Goal: Task Accomplishment & Management: Use online tool/utility

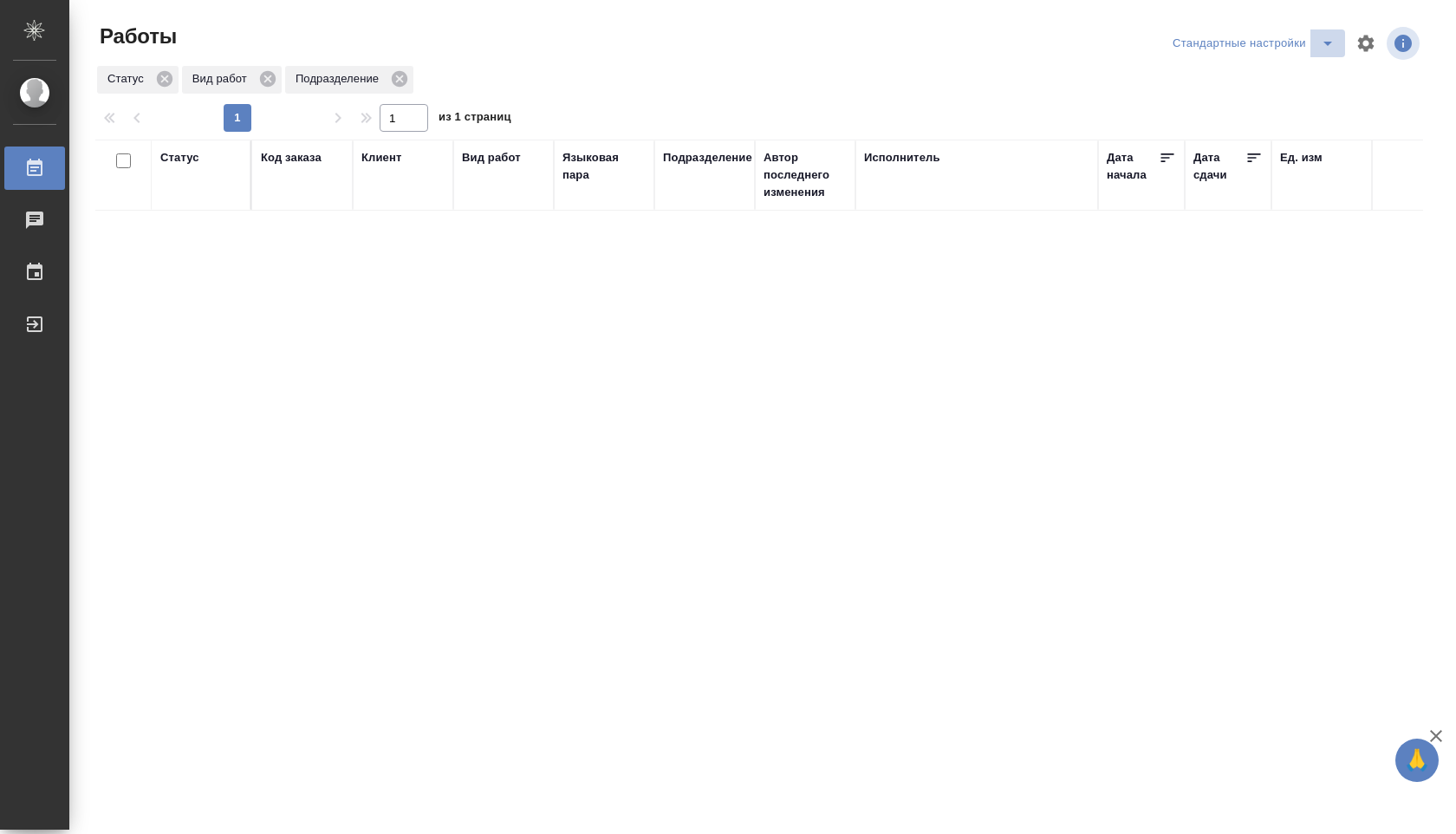
click at [1325, 43] on icon "split button" at bounding box center [1328, 43] width 9 height 4
click at [1276, 67] on li "В работе" at bounding box center [1253, 77] width 181 height 27
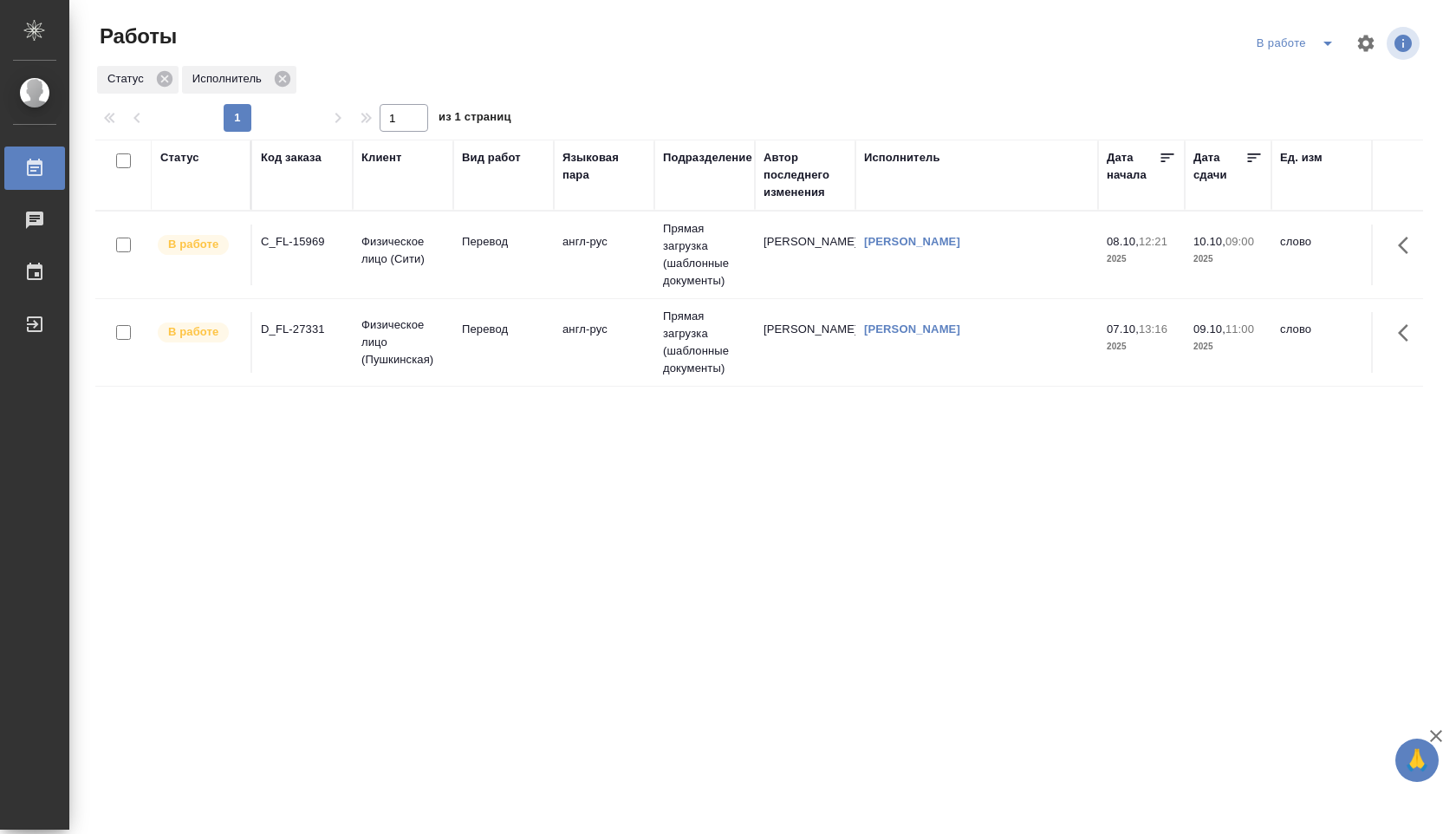
click at [1002, 362] on td "[PERSON_NAME]" at bounding box center [977, 342] width 243 height 60
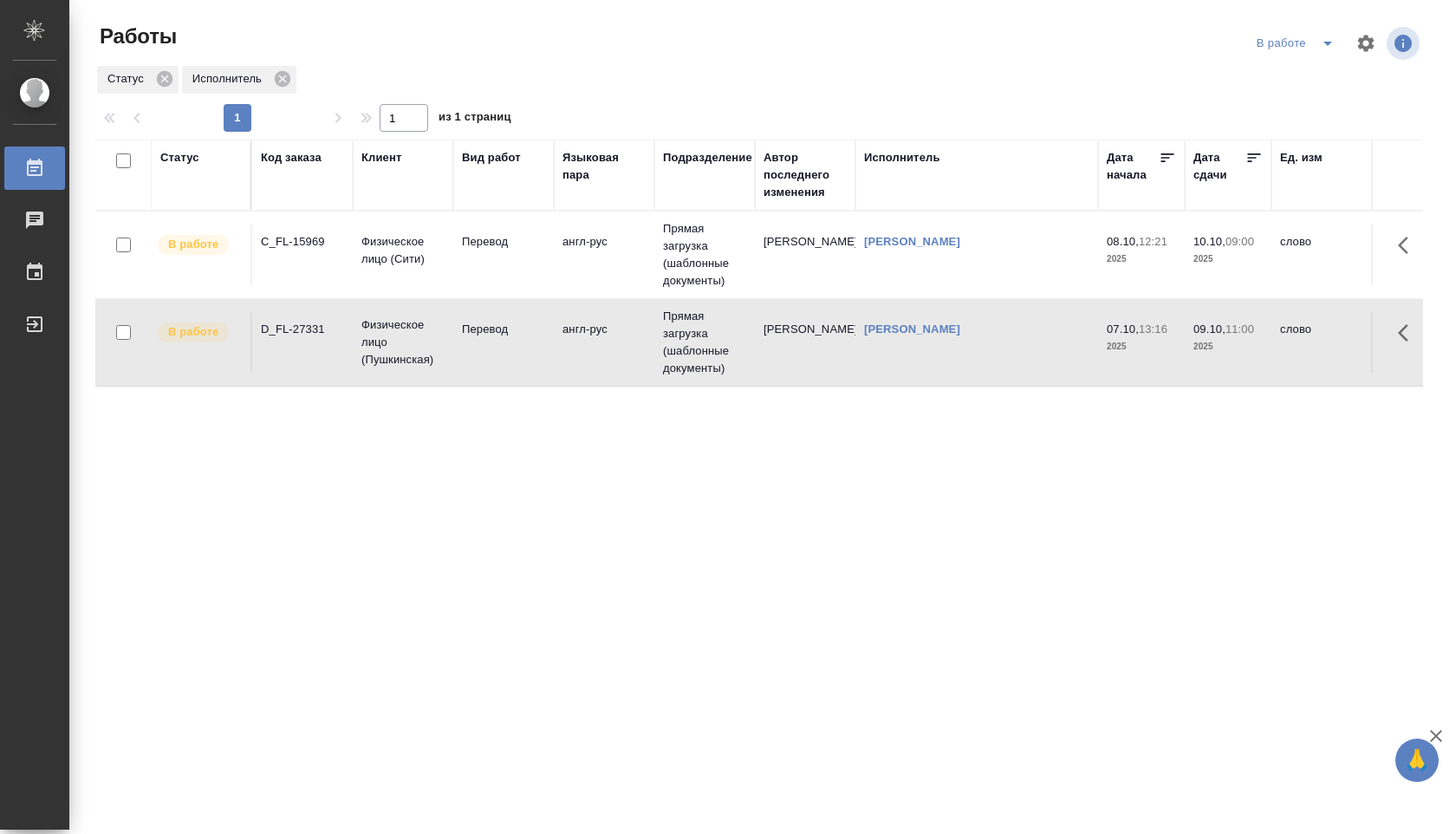
click at [1002, 362] on td "[PERSON_NAME]" at bounding box center [977, 342] width 243 height 60
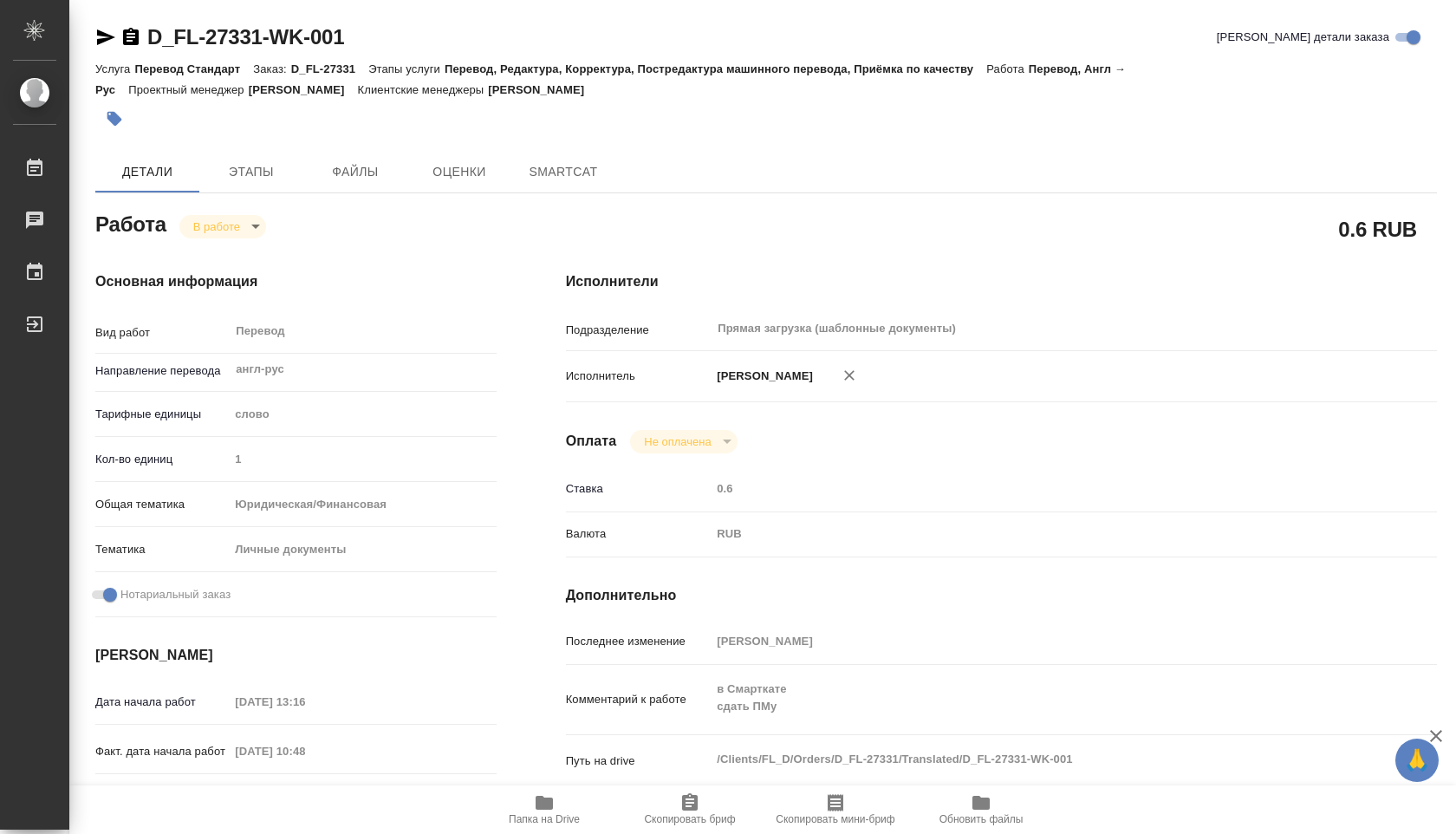
type textarea "x"
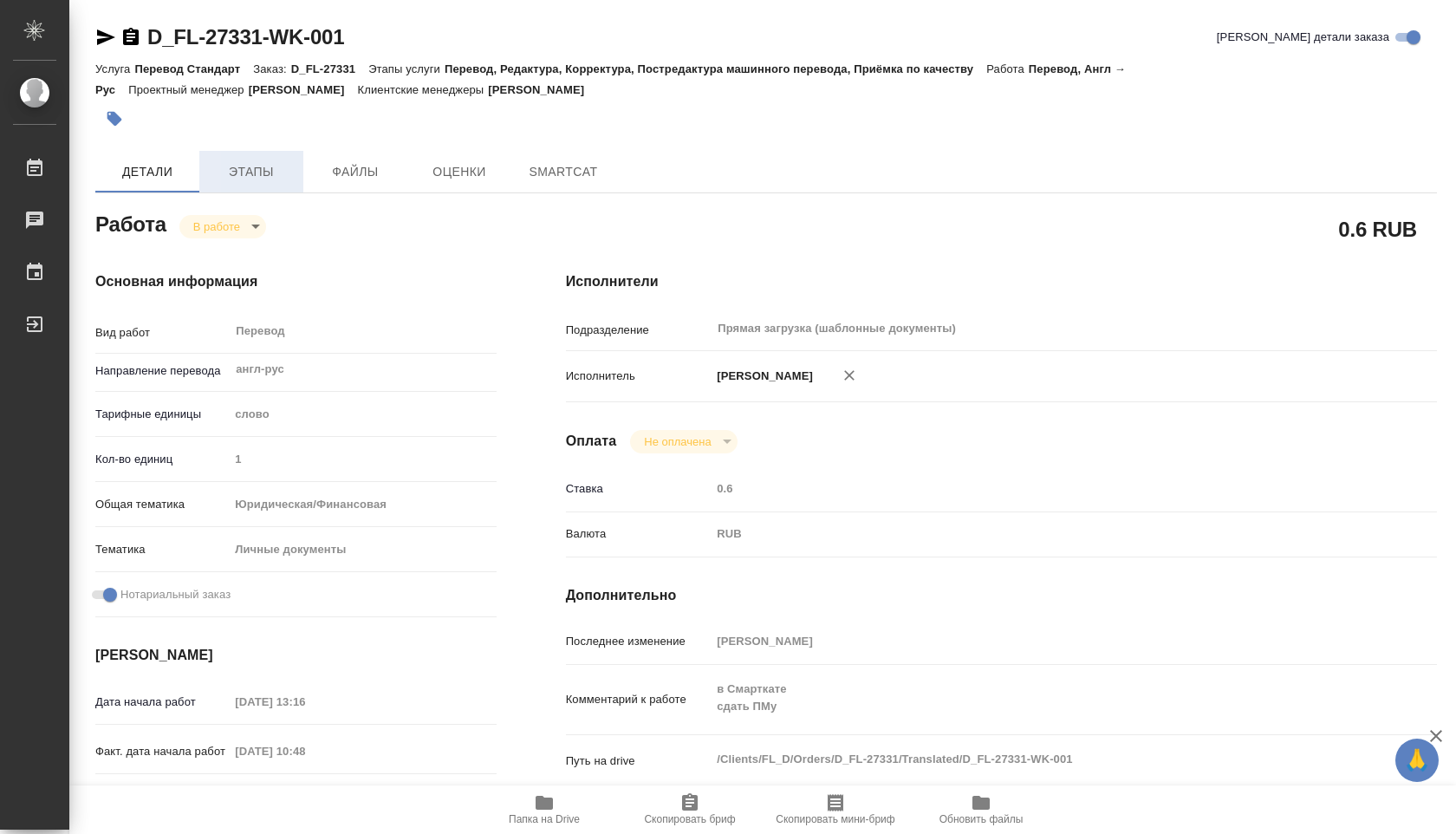
type textarea "x"
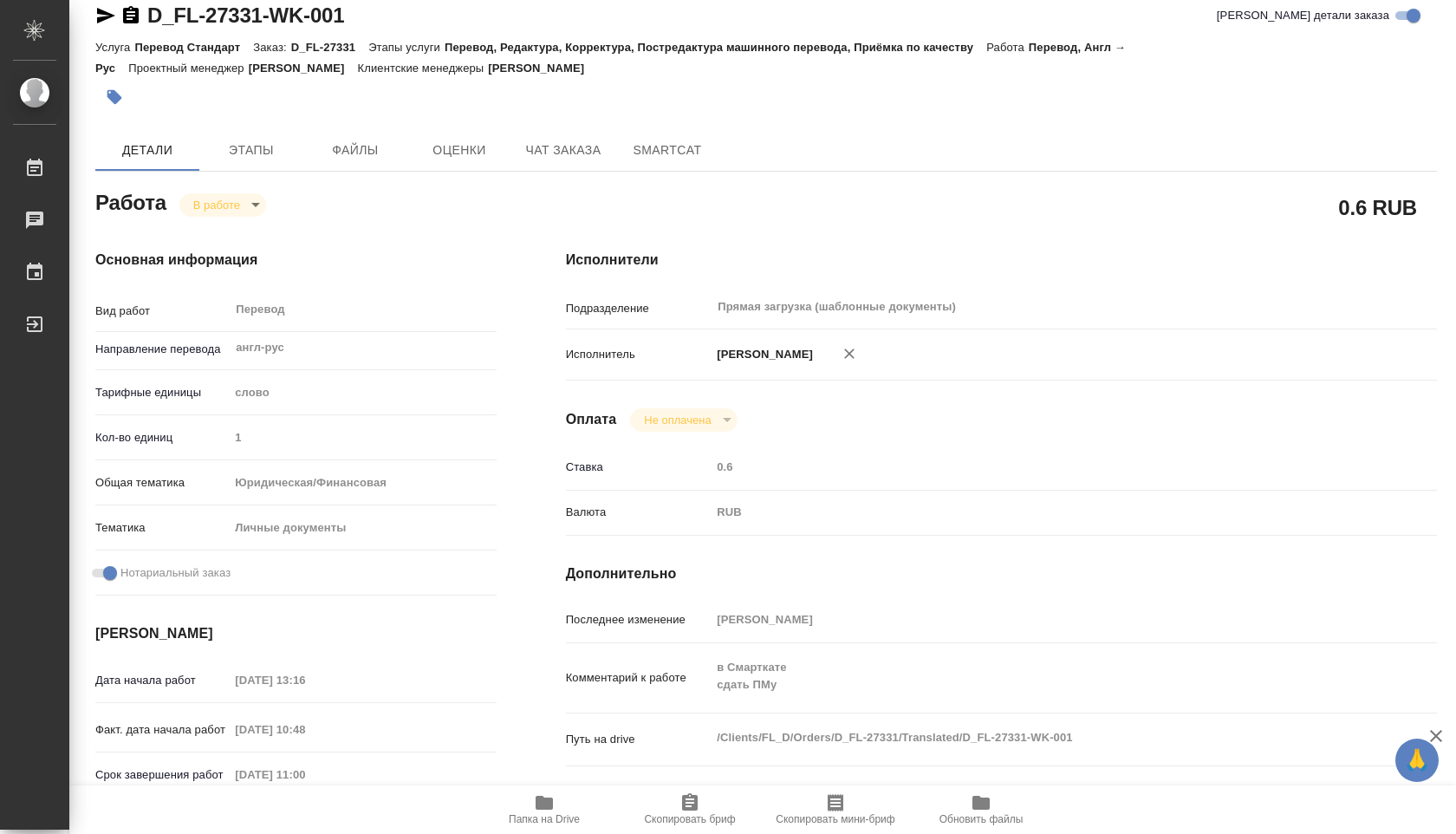
type textarea "x"
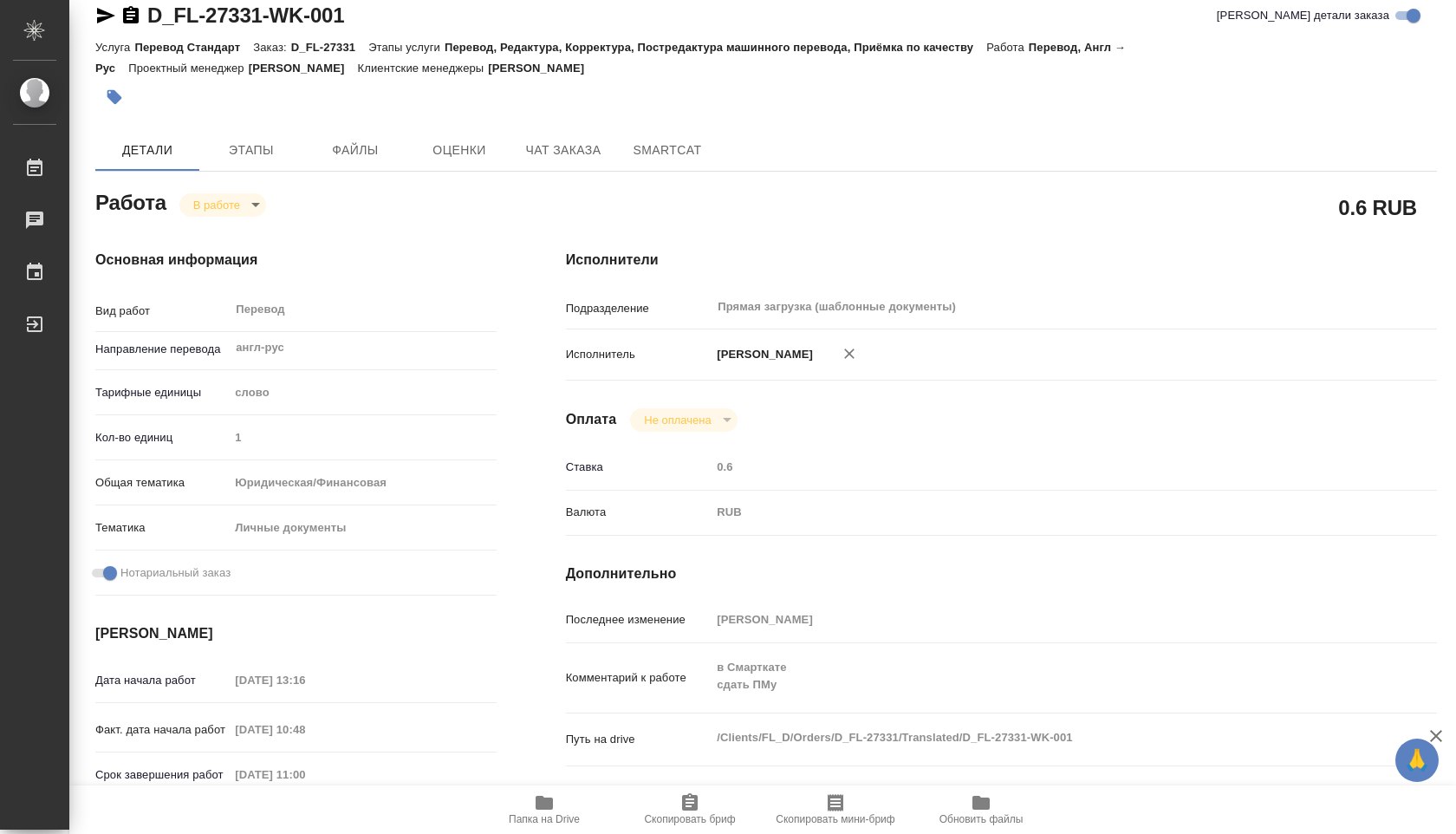
scroll to position [20, 0]
click at [253, 150] on span "Этапы" at bounding box center [252, 151] width 83 height 21
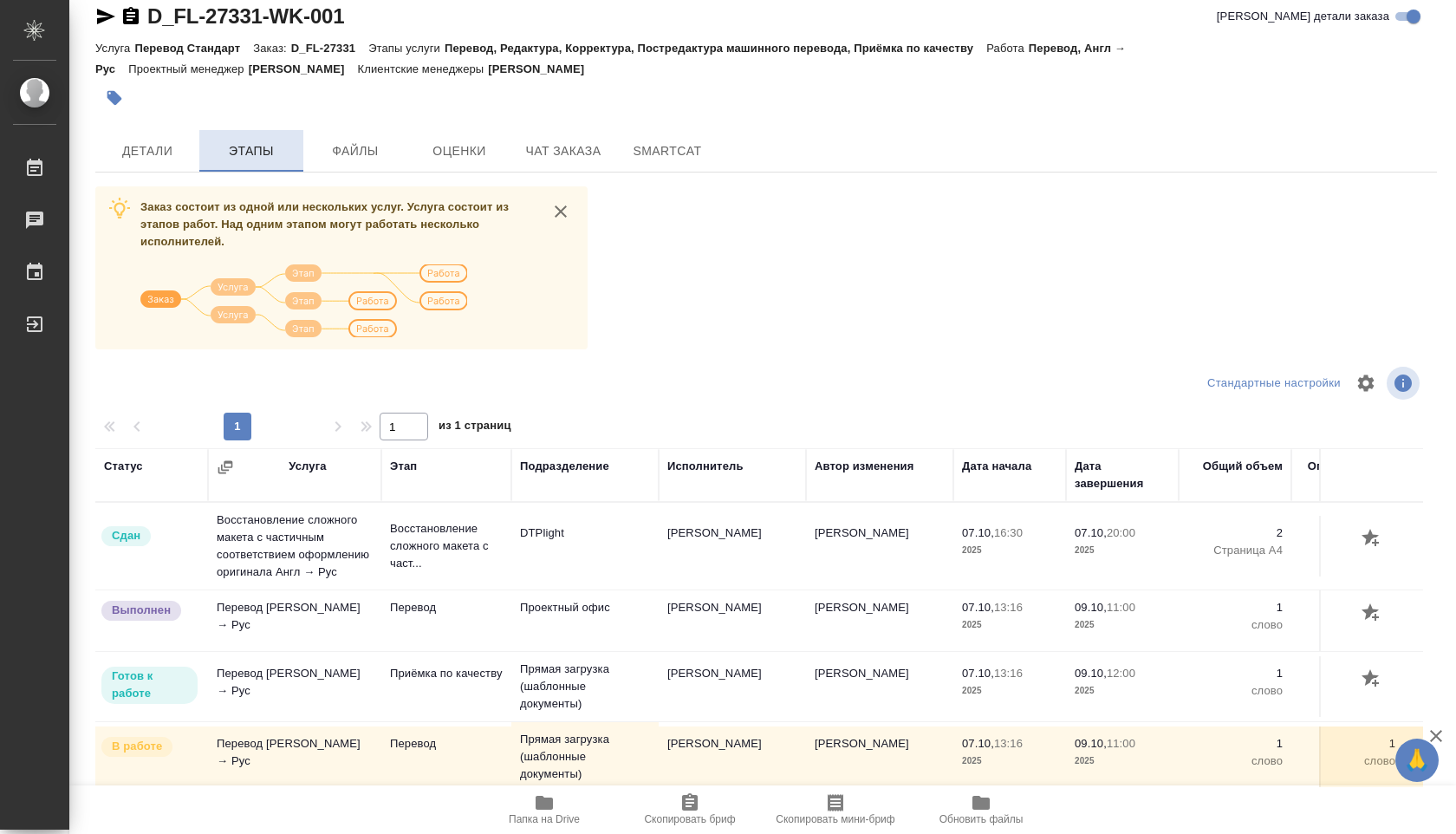
scroll to position [69, 0]
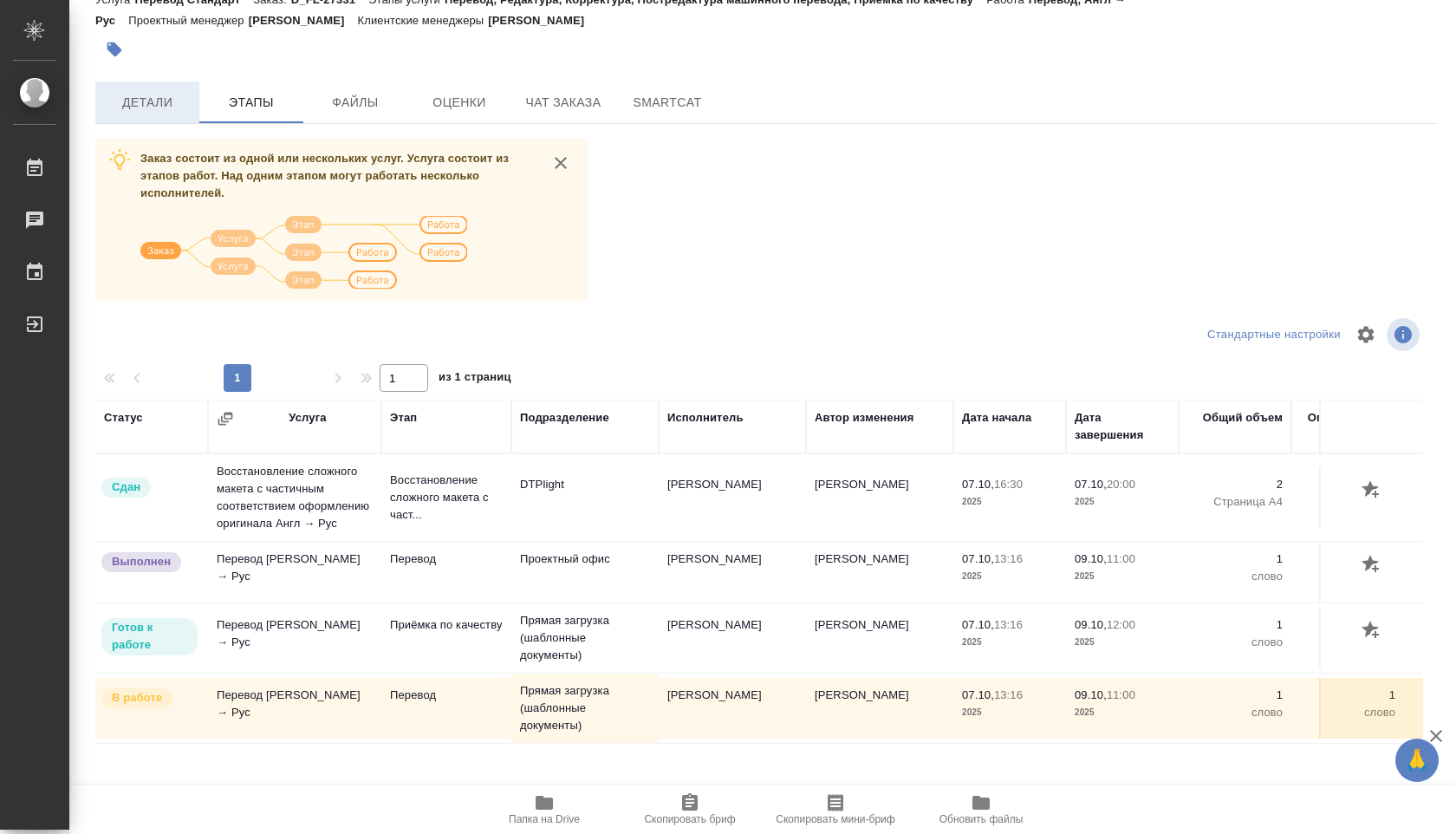
click at [152, 88] on button "Детали" at bounding box center [147, 102] width 104 height 42
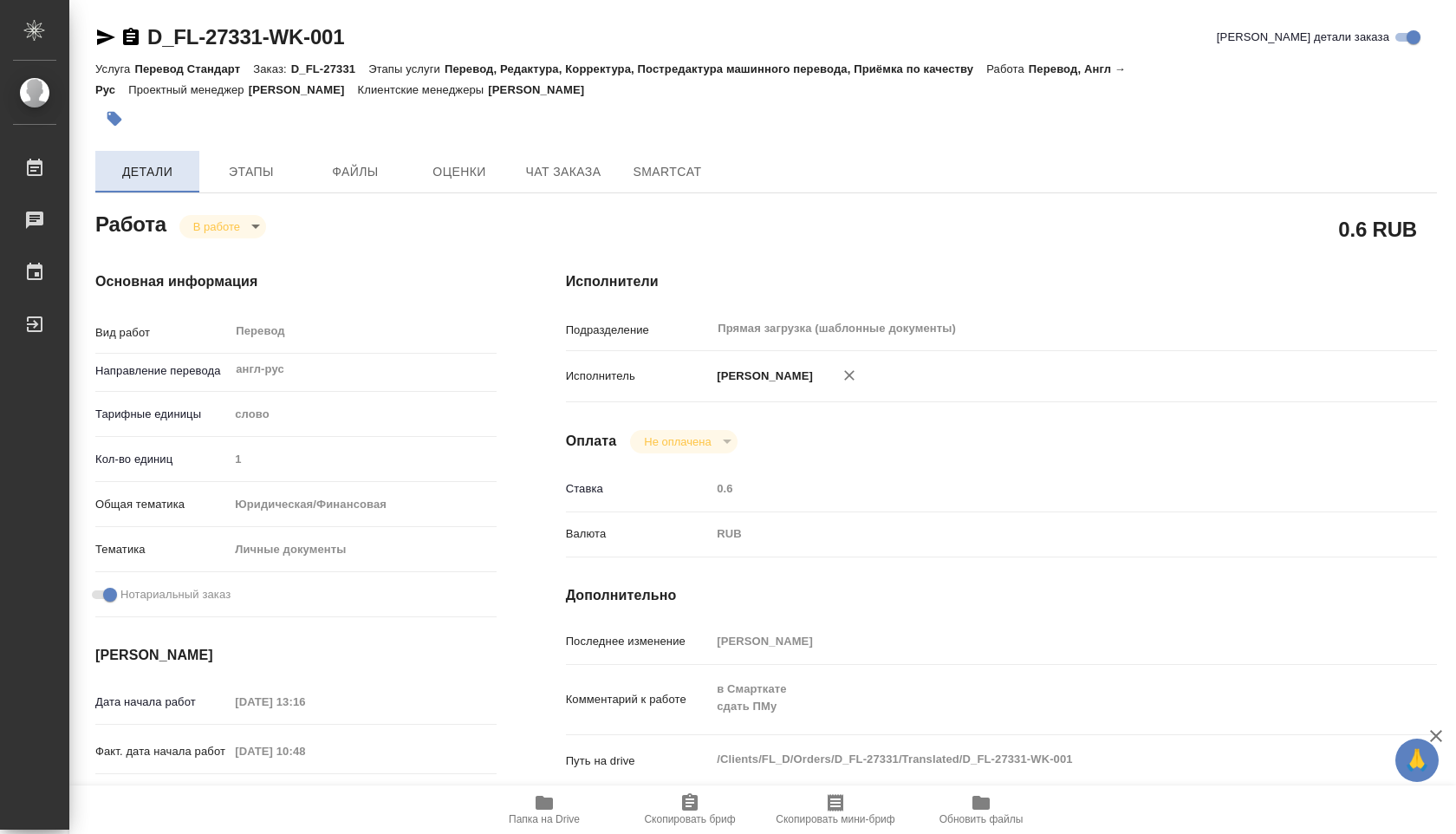
type textarea "x"
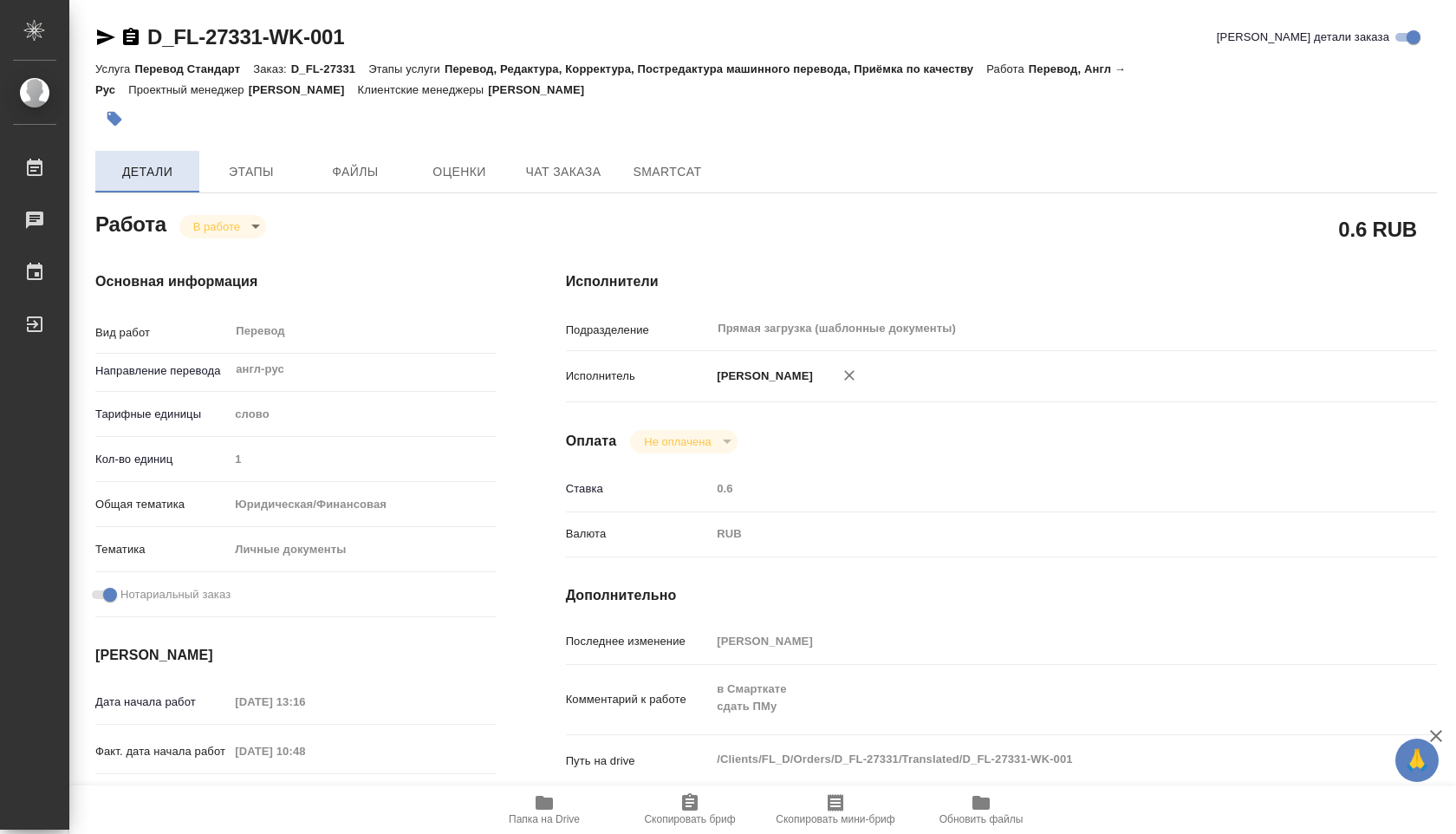
type textarea "x"
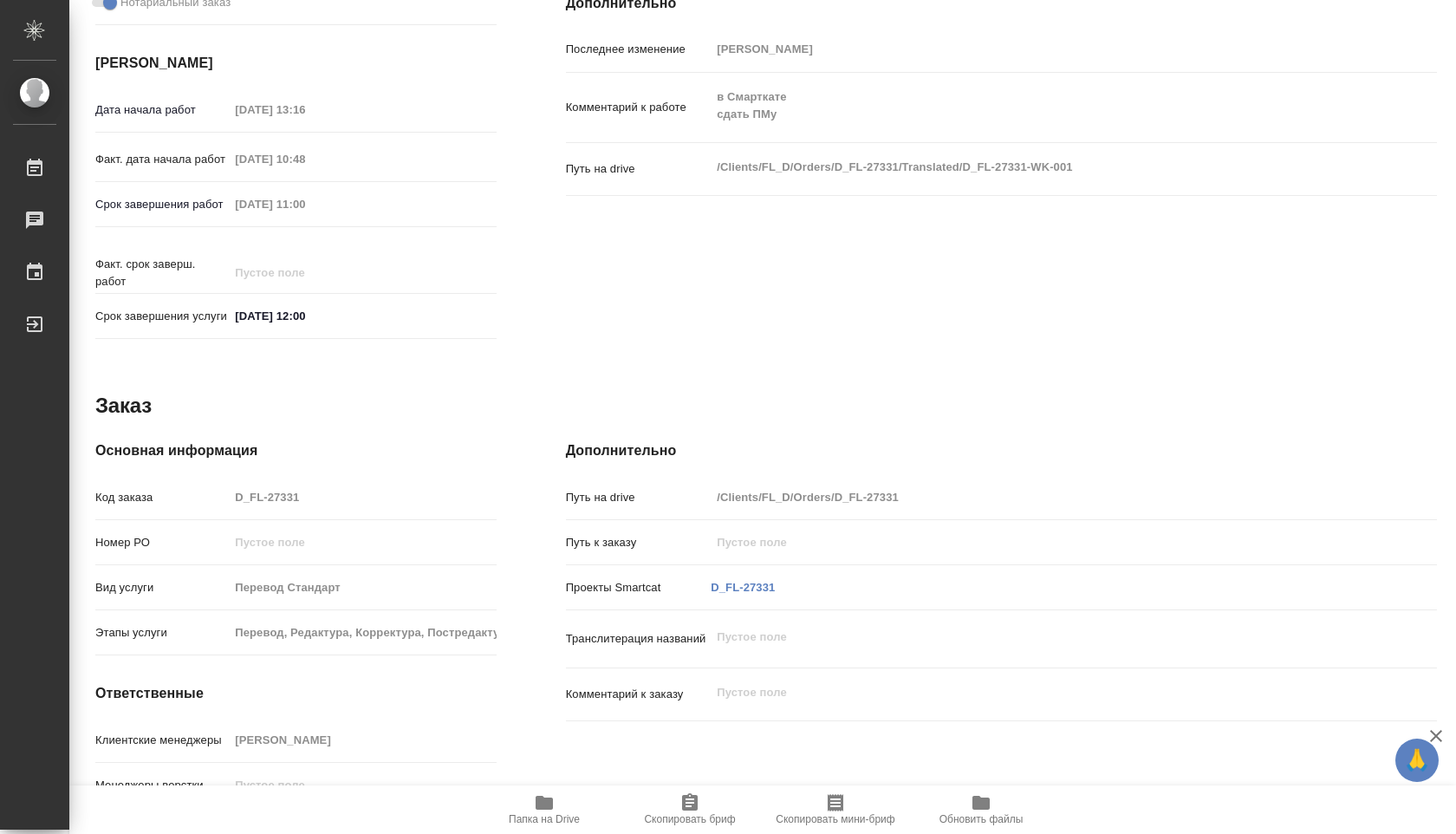
type textarea "x"
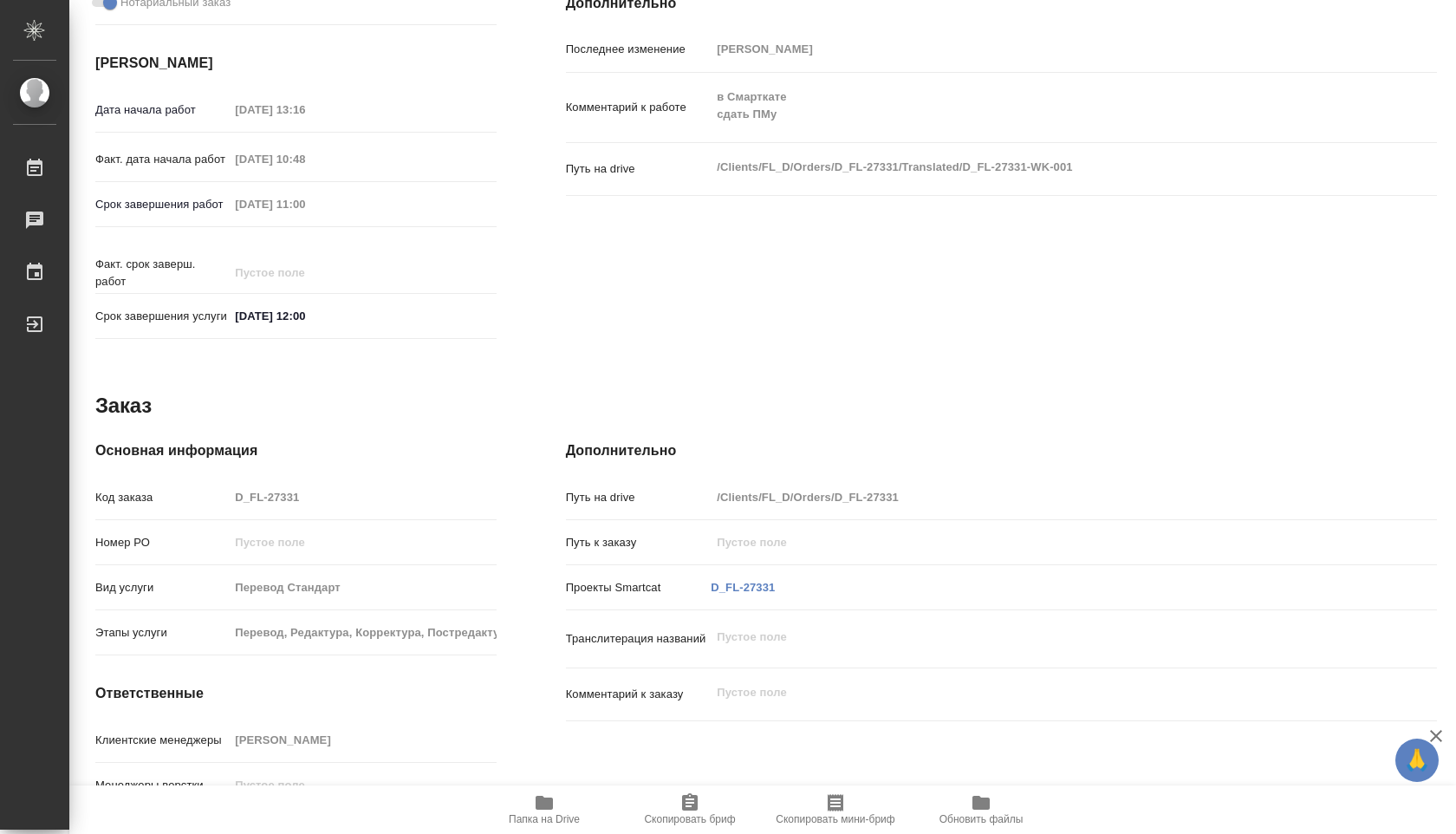
scroll to position [680, 0]
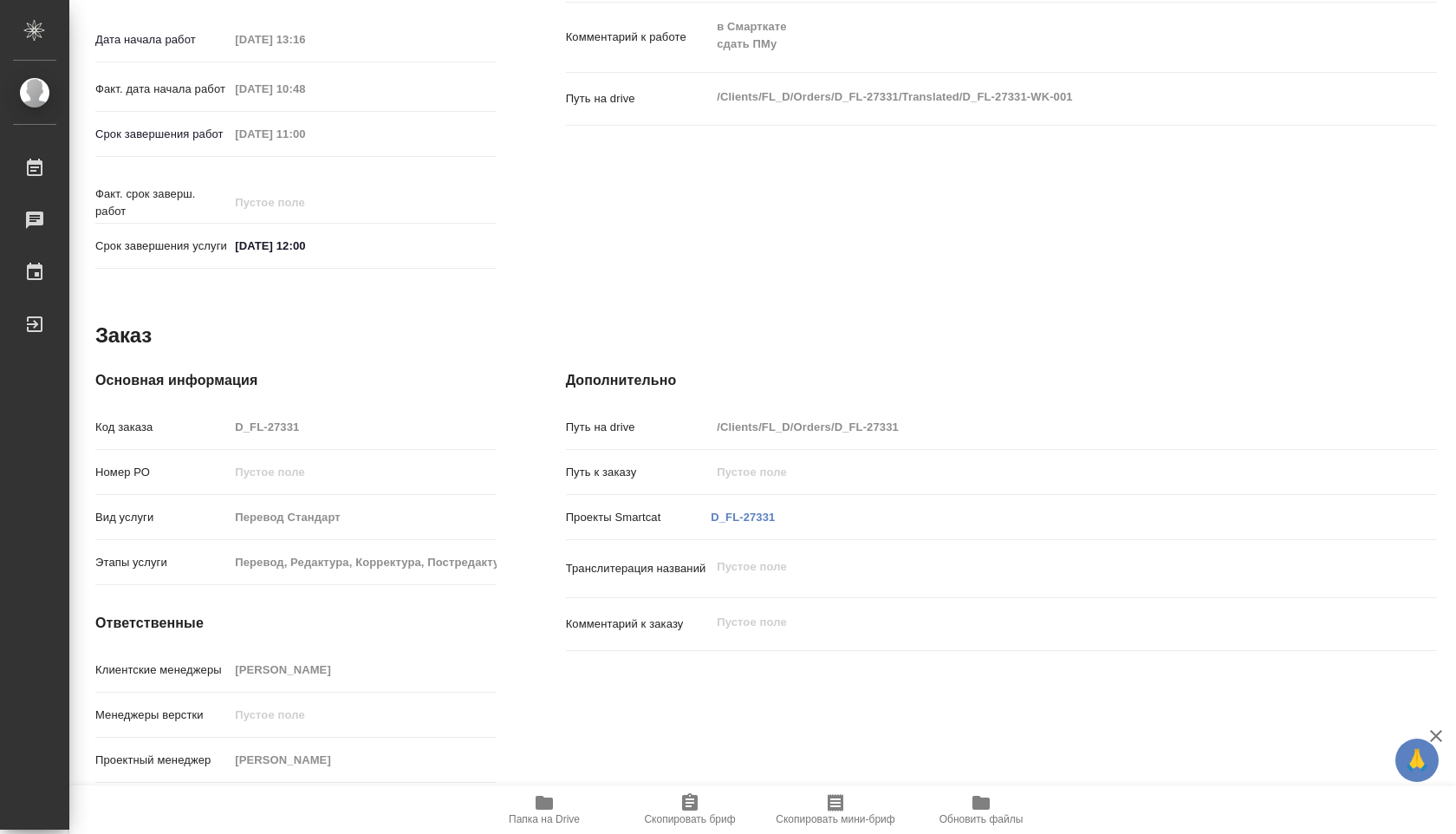
click at [562, 819] on span "Папка на Drive" at bounding box center [544, 819] width 71 height 12
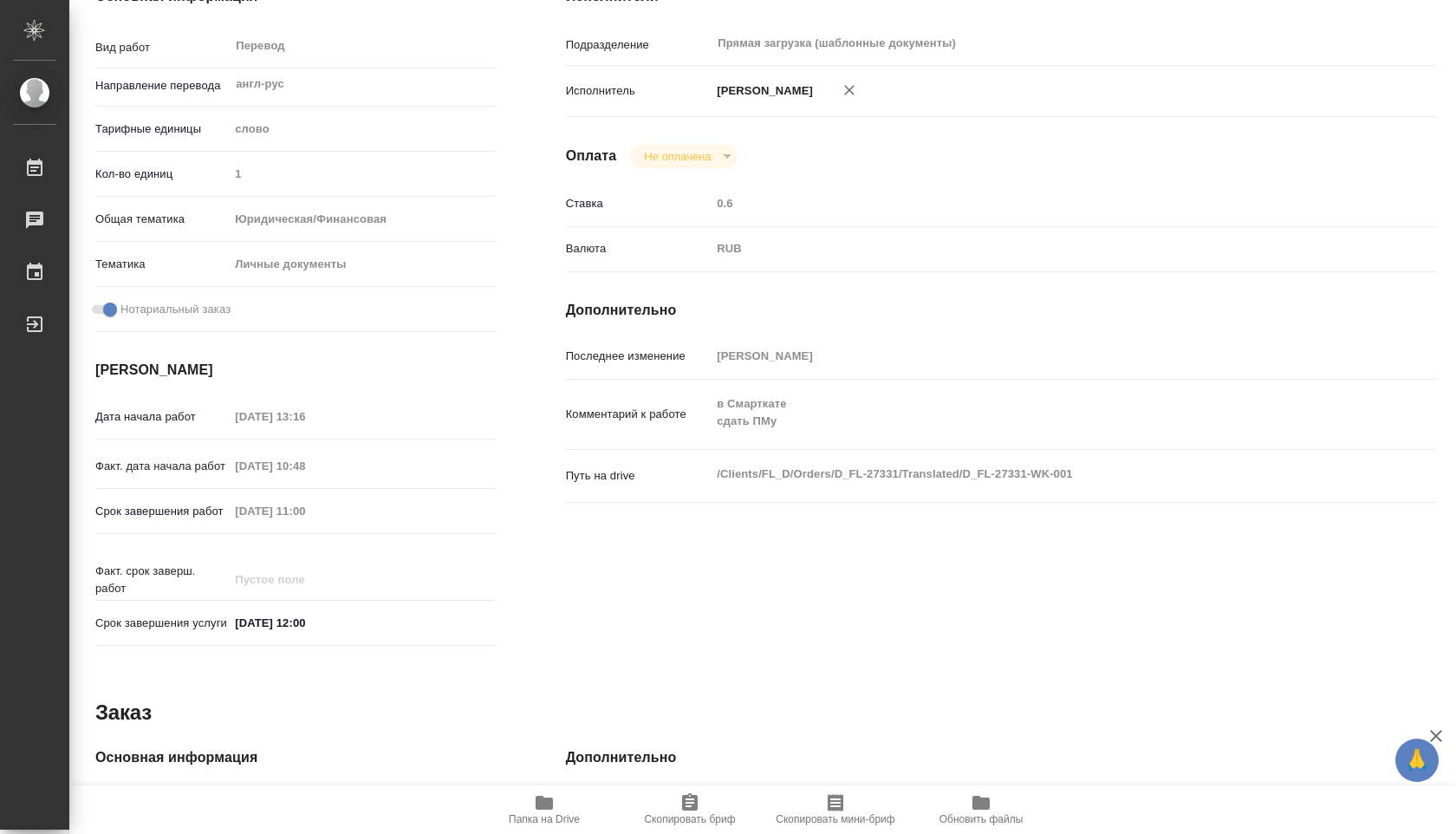
scroll to position [0, 0]
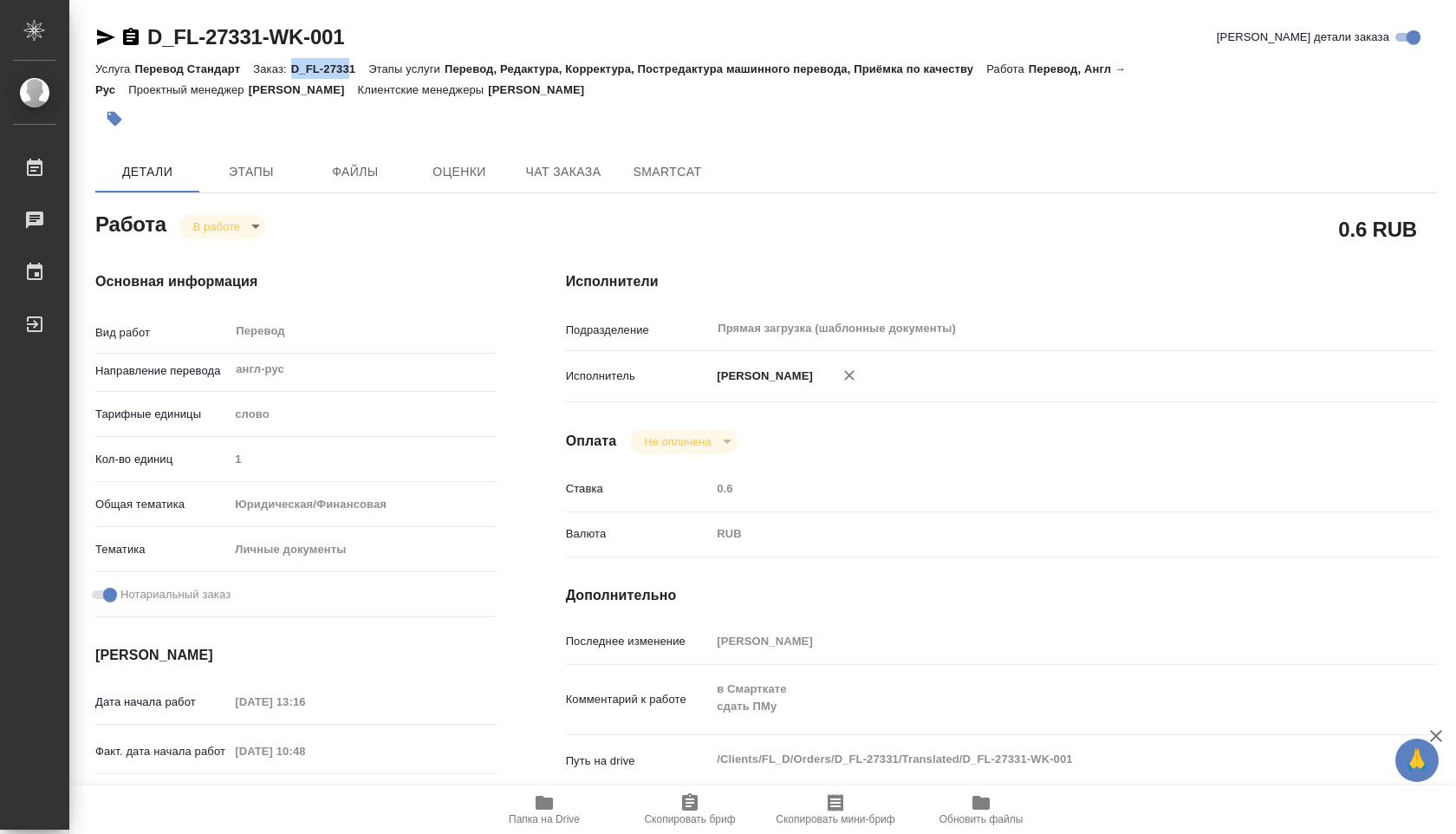
drag, startPoint x: 295, startPoint y: 61, endPoint x: 352, endPoint y: 66, distance: 57.2
click at [352, 66] on div "Услуга Перевод Стандарт Заказ: D_FL-27331 Этапы услуги Перевод, Редактура, Корр…" at bounding box center [767, 79] width 1342 height 42
click at [351, 41] on div "D_FL-27331-WK-001 Кратко детали заказа" at bounding box center [767, 36] width 1342 height 27
drag, startPoint x: 292, startPoint y: 62, endPoint x: 359, endPoint y: 66, distance: 67.1
click at [359, 66] on div "Услуга Перевод Стандарт Заказ: D_FL-27331 Этапы услуги Перевод, Редактура, Корр…" at bounding box center [767, 79] width 1342 height 42
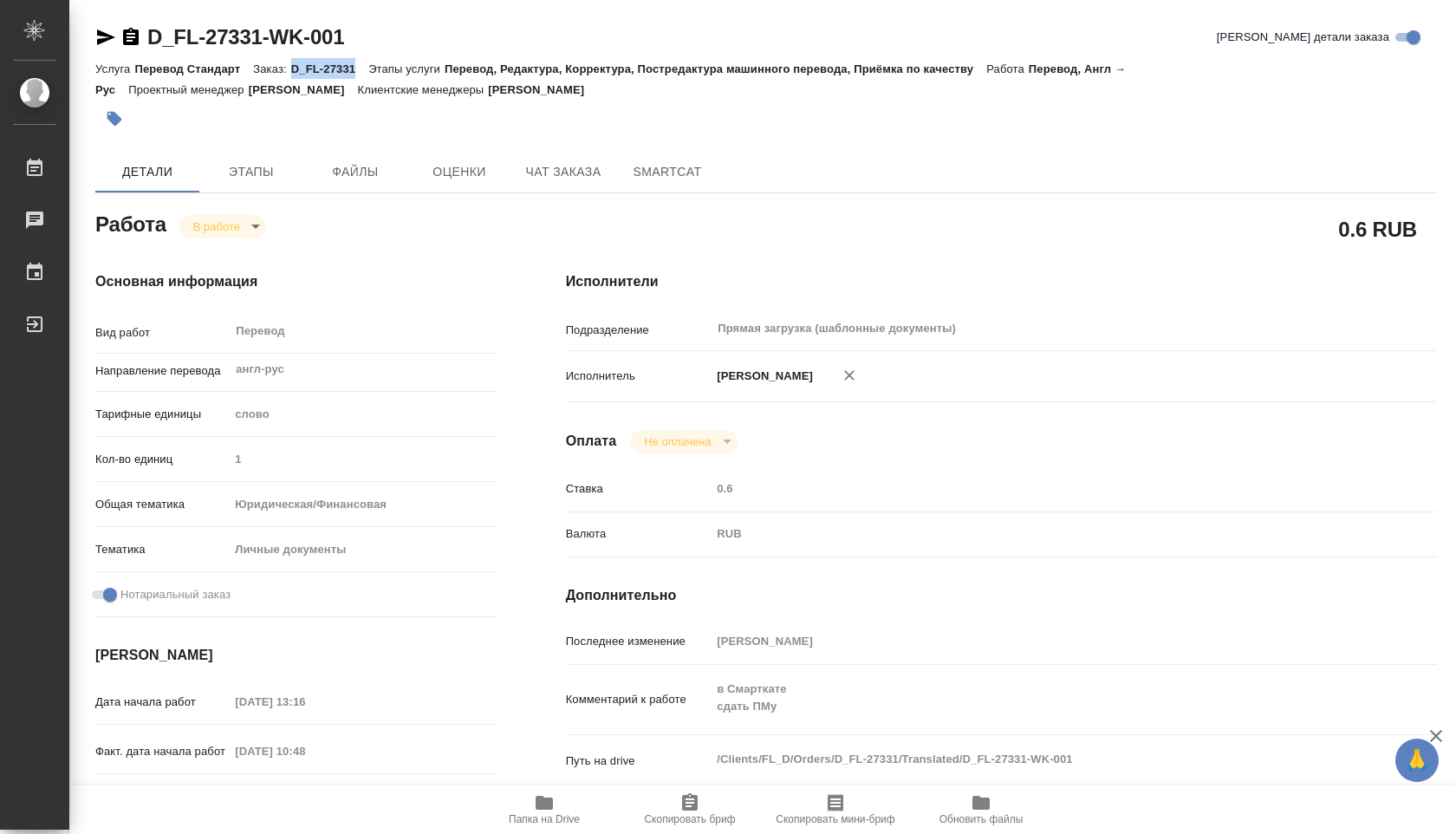
copy p "D_FL-27331"
